Goal: Use online tool/utility: Utilize a website feature to perform a specific function

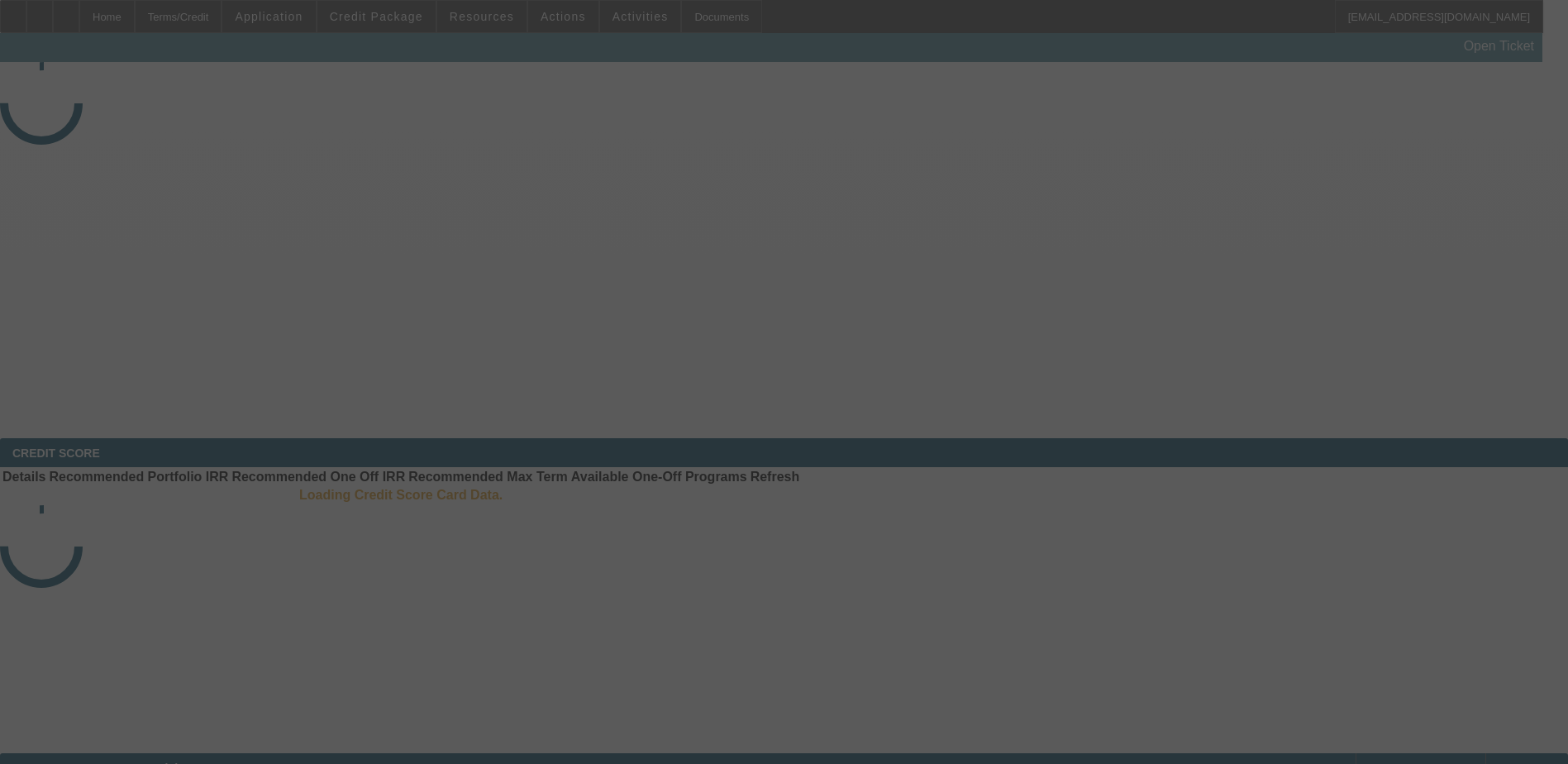
select select "3"
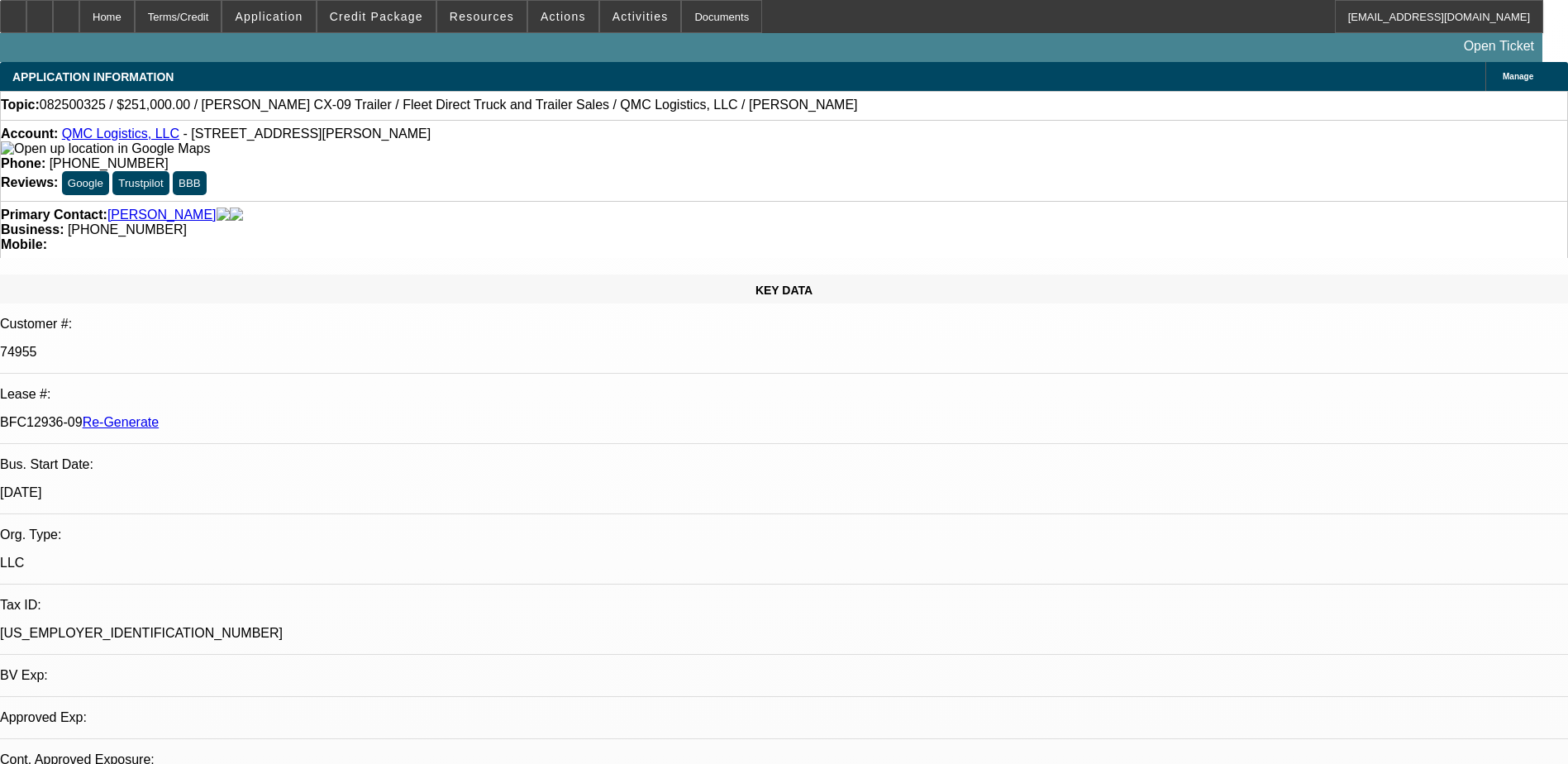
select select "0"
select select "1"
select select "2"
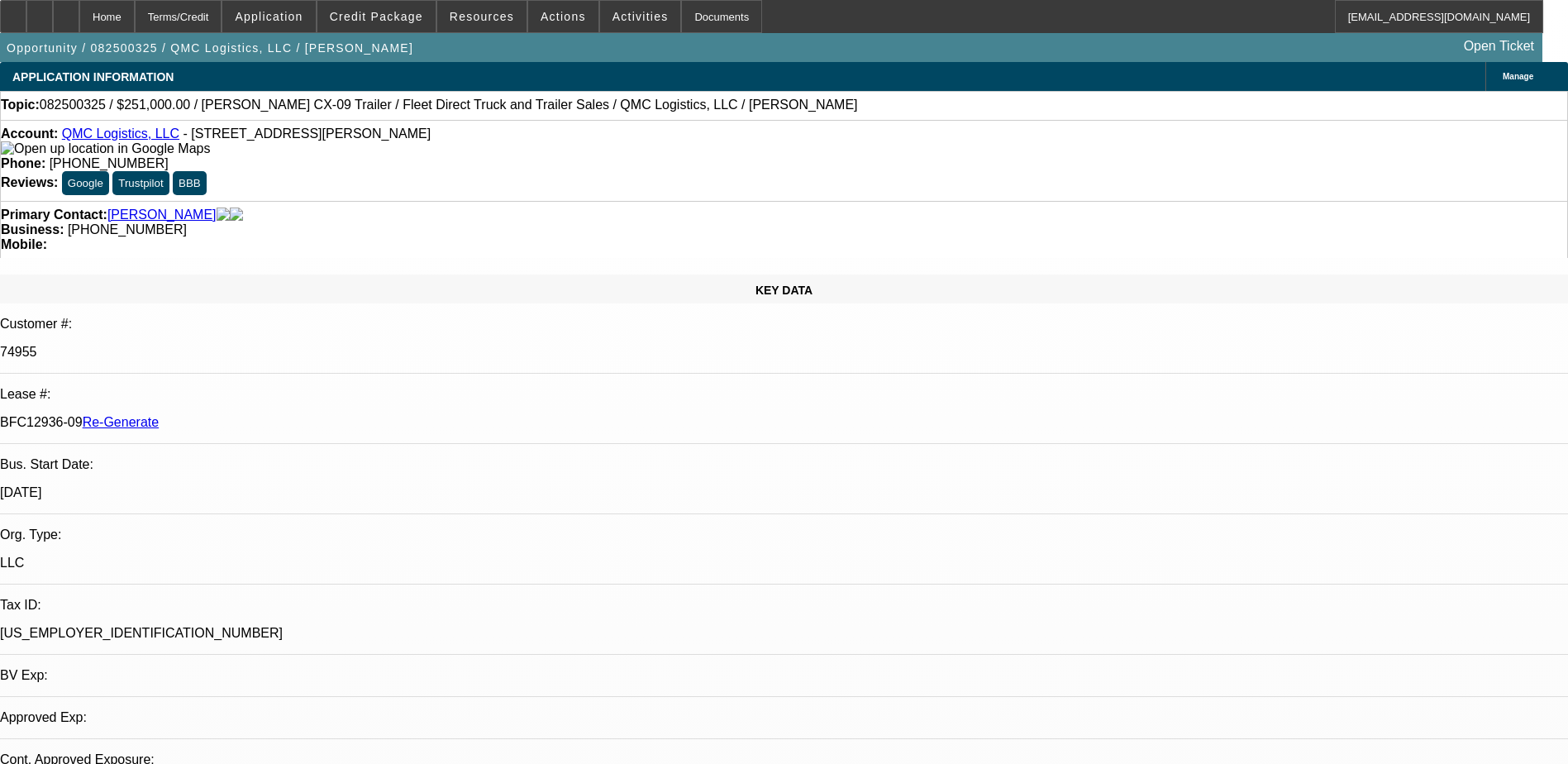
select select "6"
drag, startPoint x: 692, startPoint y: 186, endPoint x: 590, endPoint y: 187, distance: 102.0
click at [590, 222] on div "Business: [PHONE_NUMBER]" at bounding box center [784, 229] width 1567 height 14
copy span "[PHONE_NUMBER]"
